Goal: Task Accomplishment & Management: Manage account settings

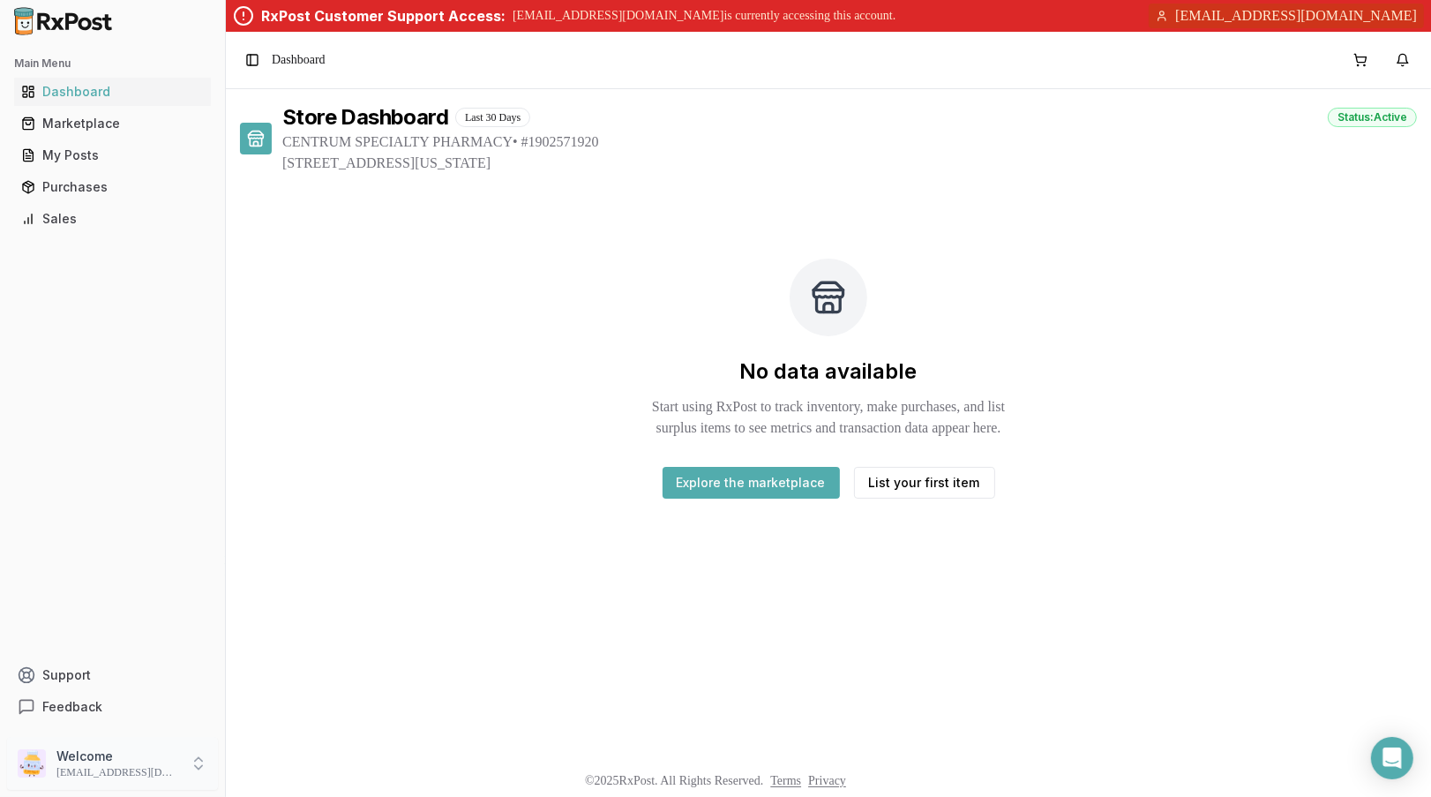
click at [129, 757] on p "Welcome" at bounding box center [117, 756] width 123 height 18
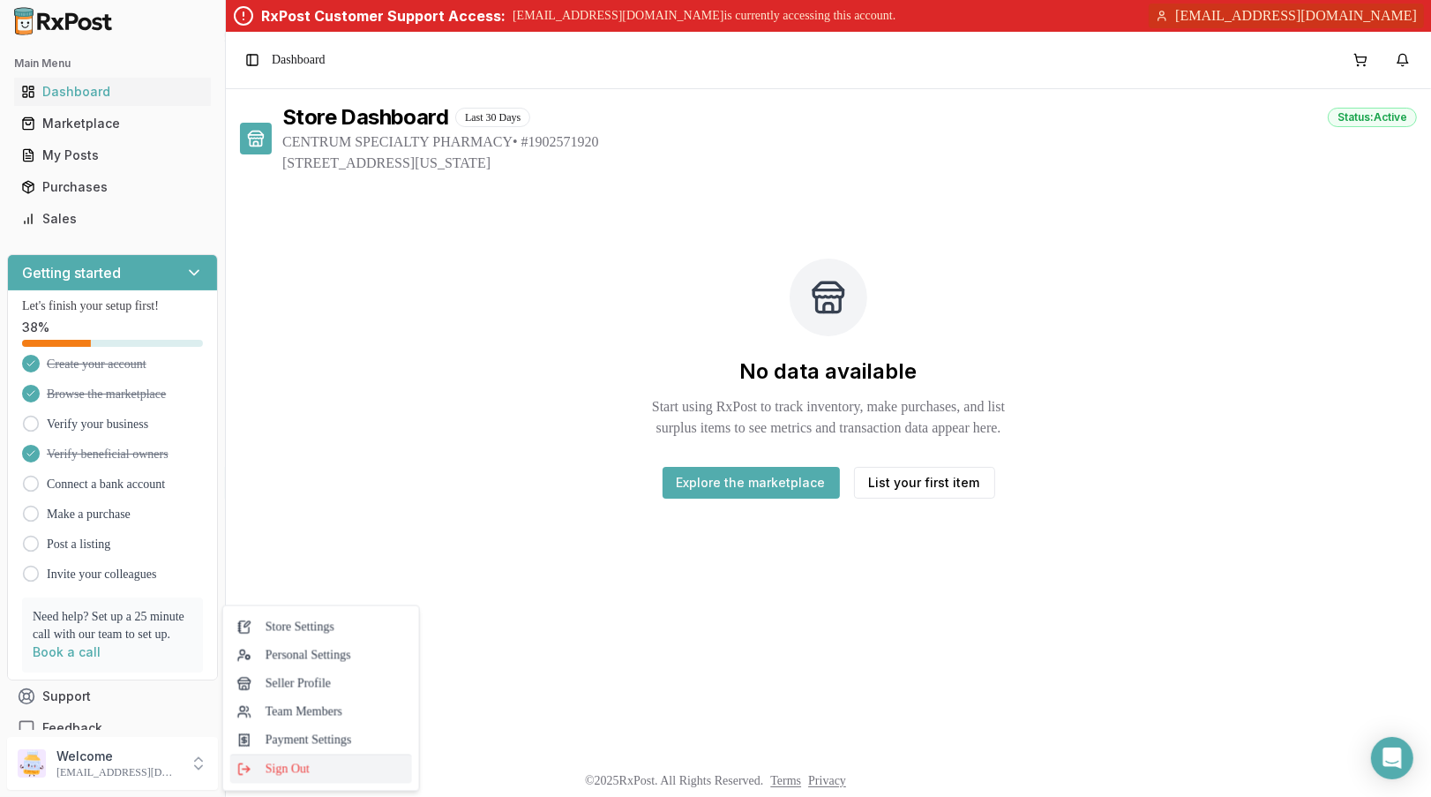
click at [264, 775] on span "Sign Out" at bounding box center [321, 769] width 168 height 18
